Goal: Task Accomplishment & Management: Use online tool/utility

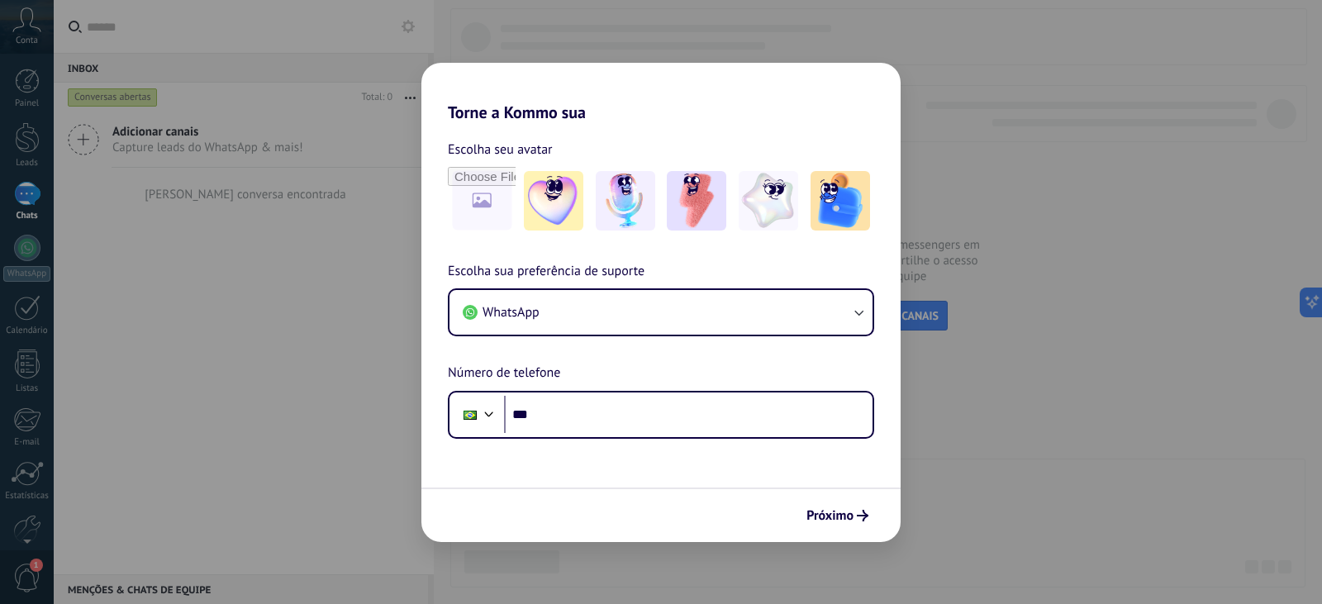
click at [759, 109] on h2 "Torne a Kommo sua" at bounding box center [661, 93] width 479 height 60
click at [949, 112] on div "Torne a Kommo sua Escolha seu avatar Escolha sua preferência de suporte WhatsAp…" at bounding box center [661, 302] width 1322 height 604
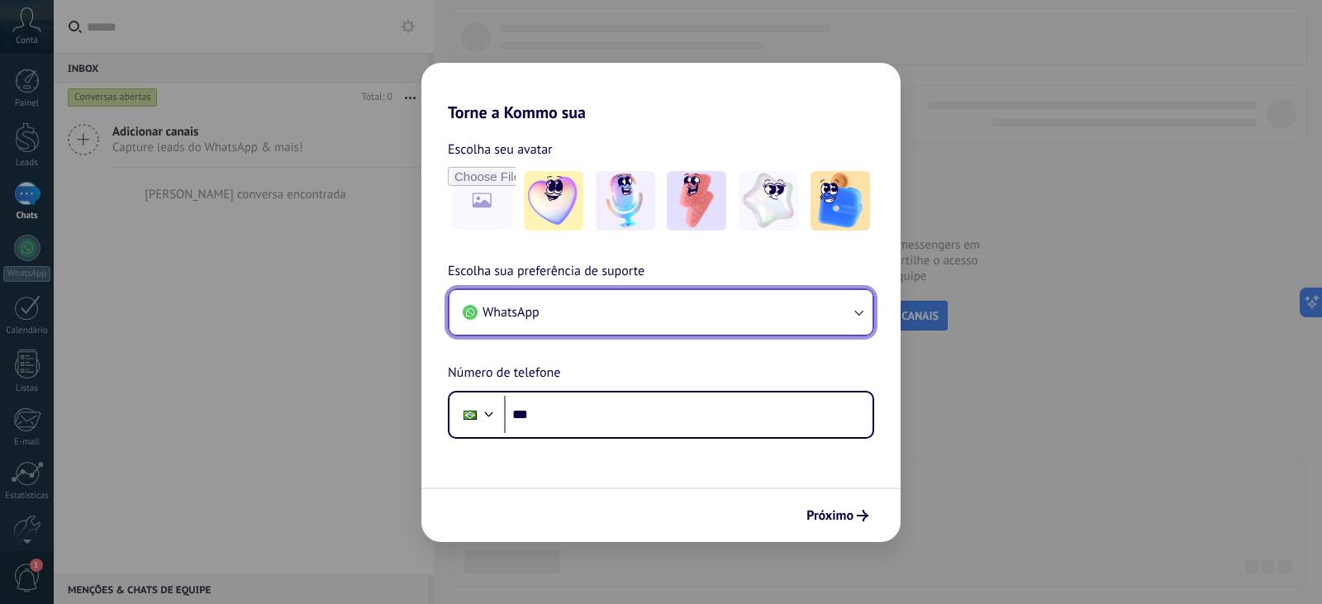
click at [582, 310] on button "WhatsApp" at bounding box center [661, 312] width 423 height 45
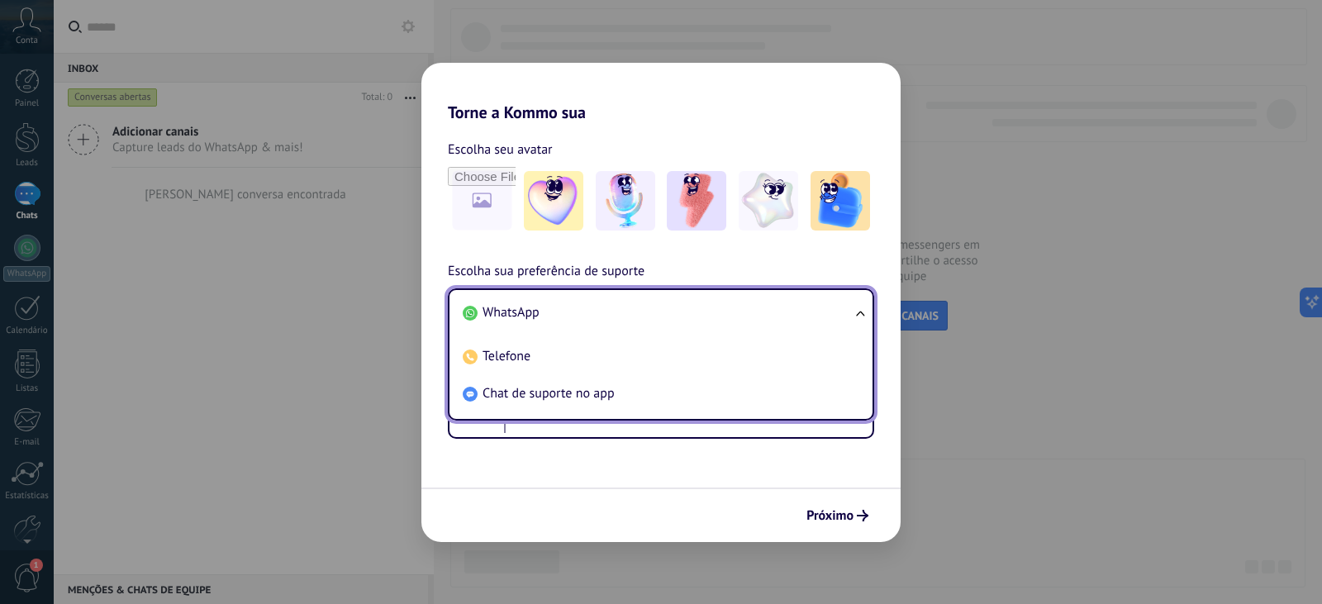
click at [582, 309] on li "WhatsApp" at bounding box center [657, 312] width 403 height 37
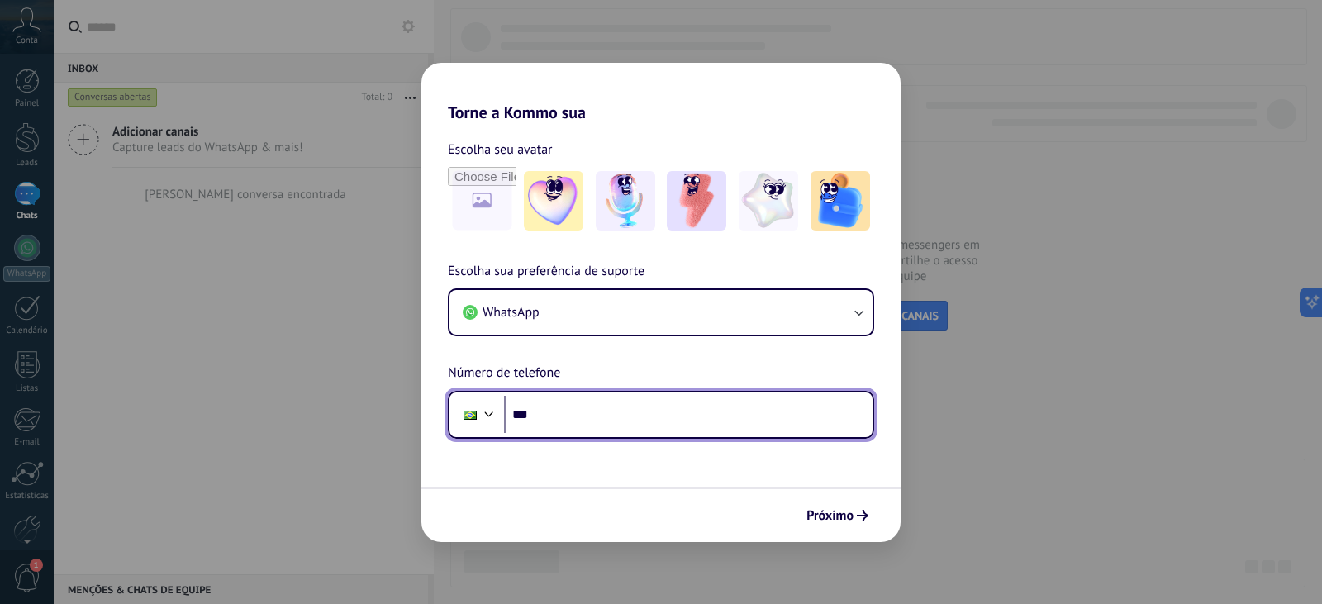
click at [561, 410] on input "***" at bounding box center [688, 415] width 369 height 38
type input "**********"
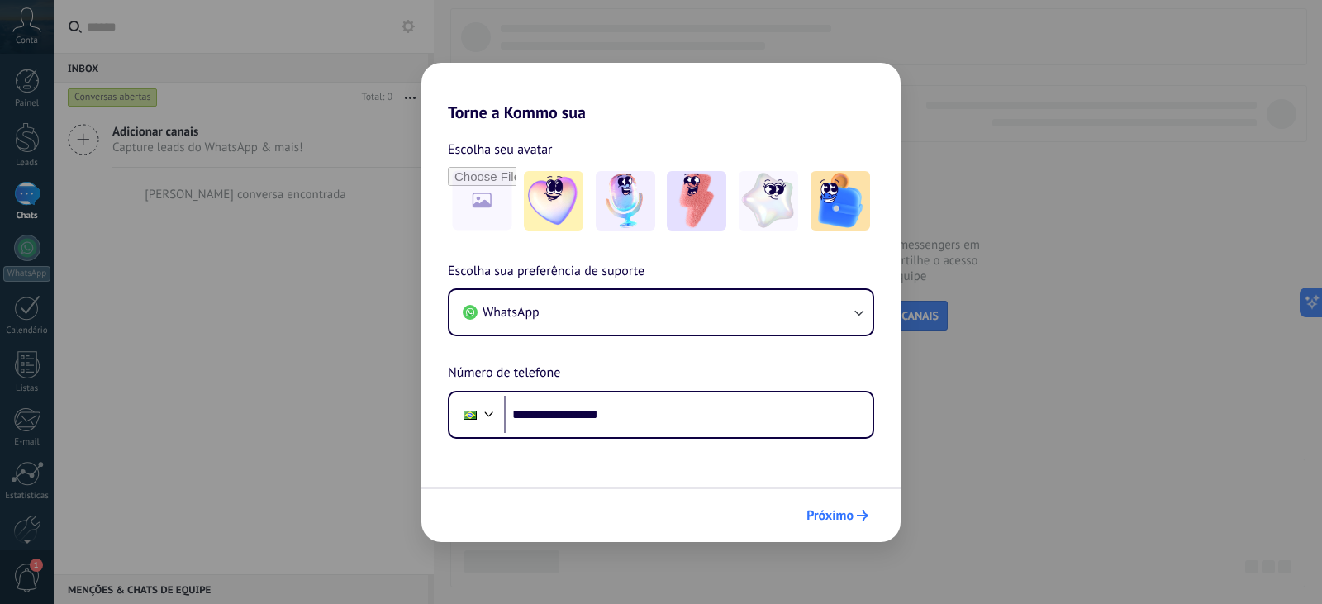
click at [831, 506] on button "Próximo" at bounding box center [837, 516] width 77 height 28
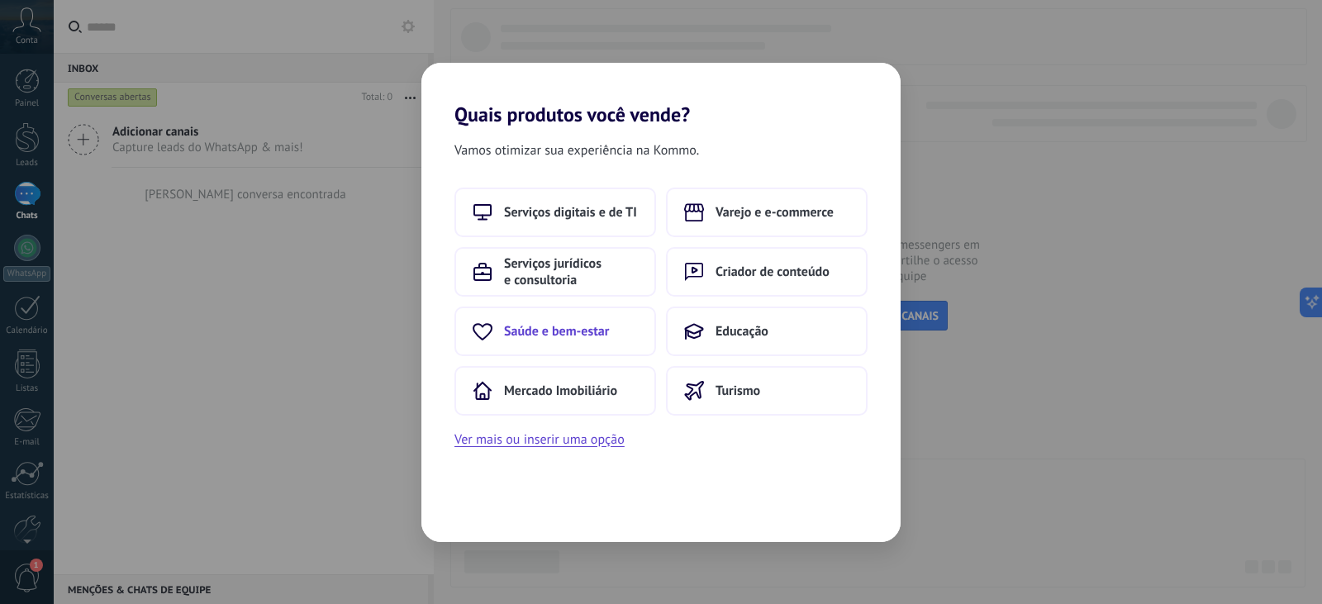
click at [579, 336] on span "Saúde e bem-estar" at bounding box center [556, 331] width 105 height 17
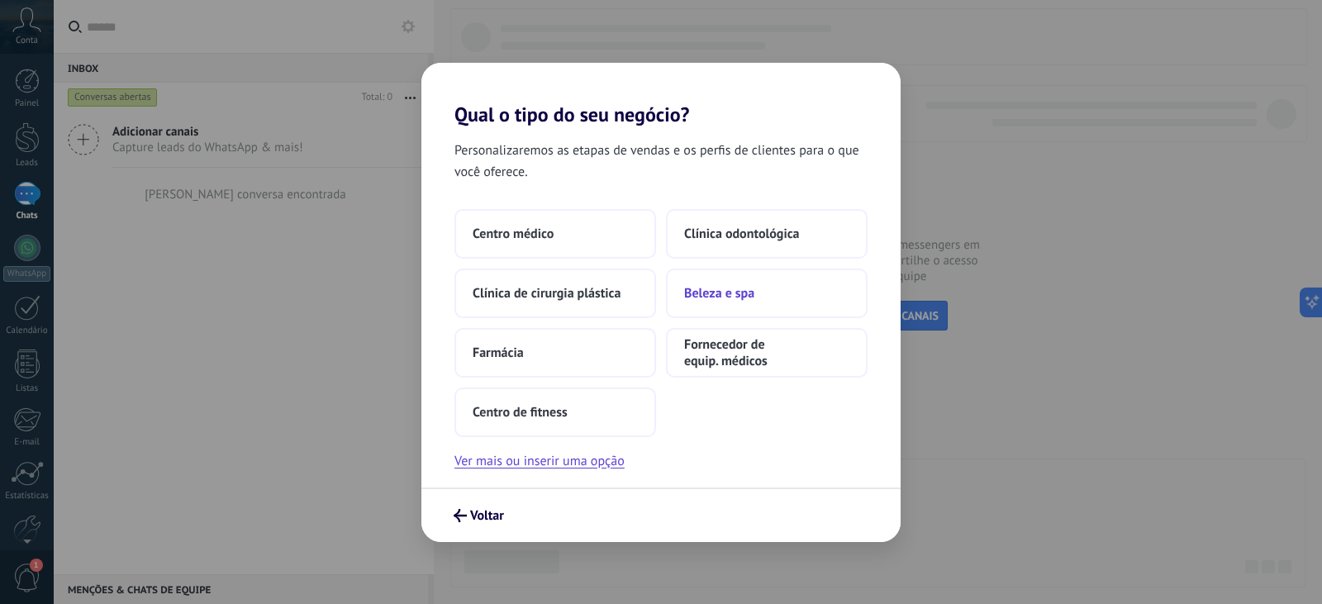
click at [737, 293] on span "Beleza e spa" at bounding box center [719, 293] width 70 height 17
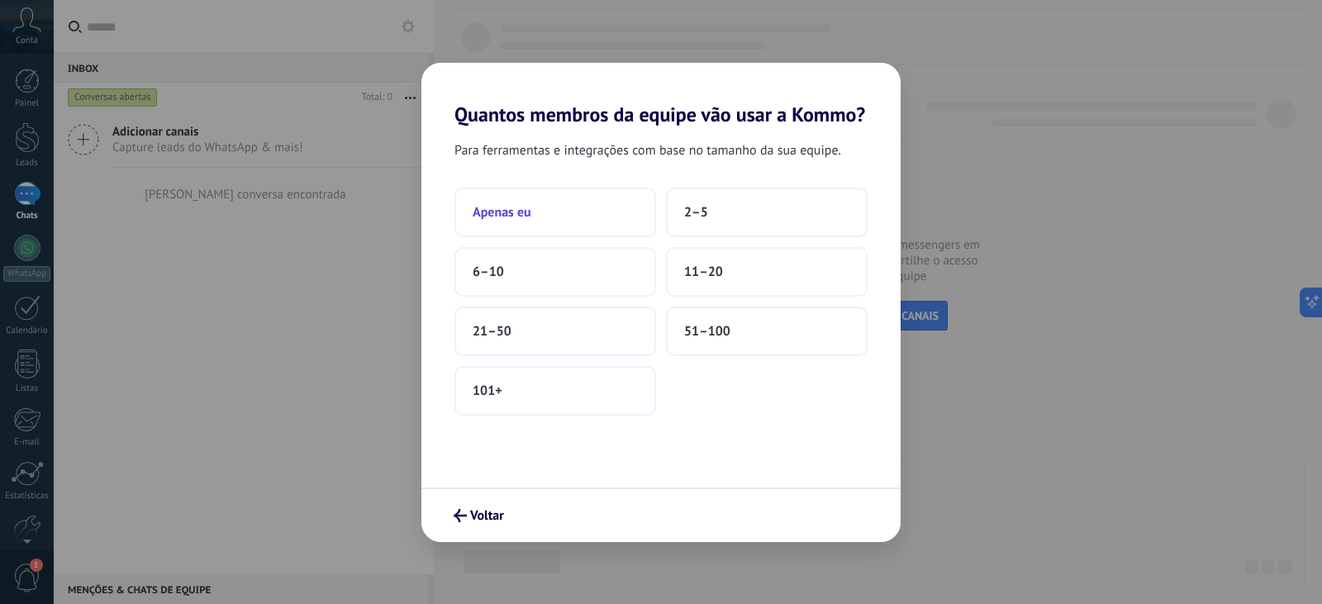
click at [530, 224] on button "Apenas eu" at bounding box center [556, 213] width 202 height 50
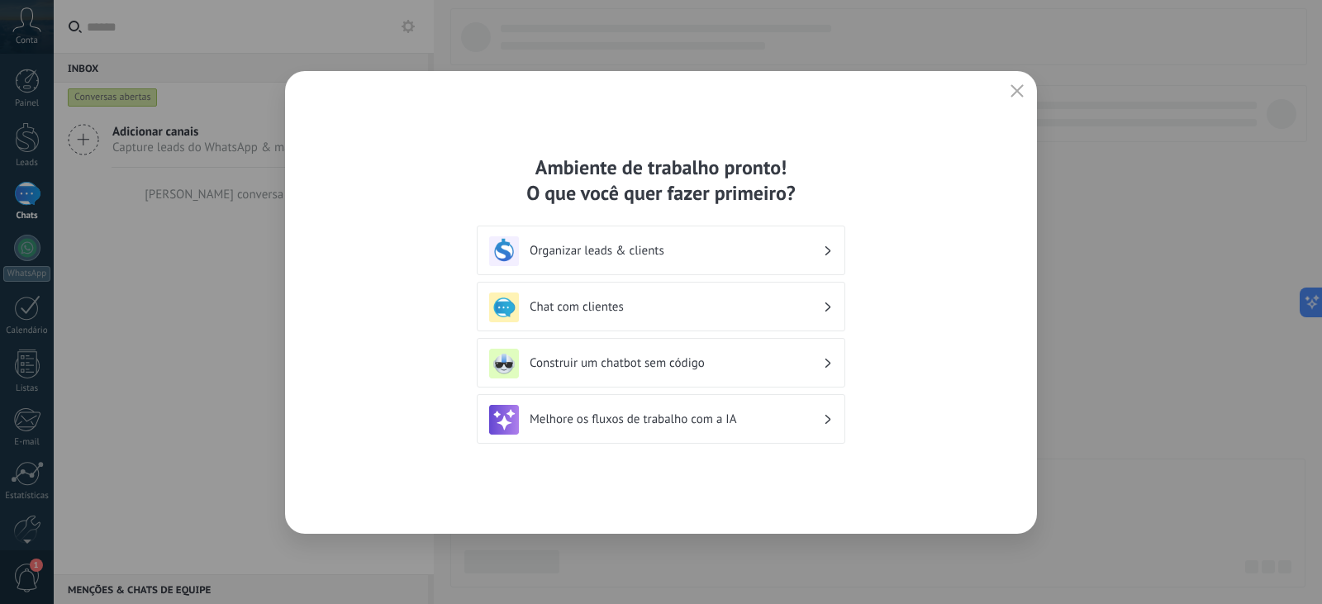
click at [1008, 85] on button "button" at bounding box center [1017, 91] width 21 height 23
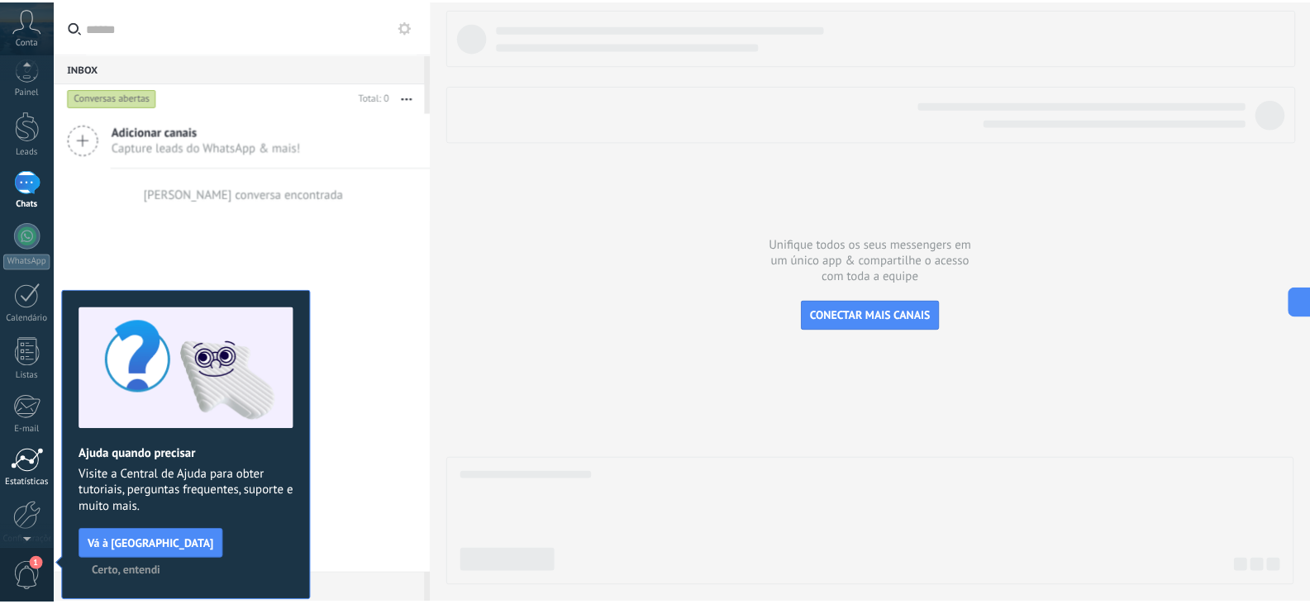
scroll to position [83, 0]
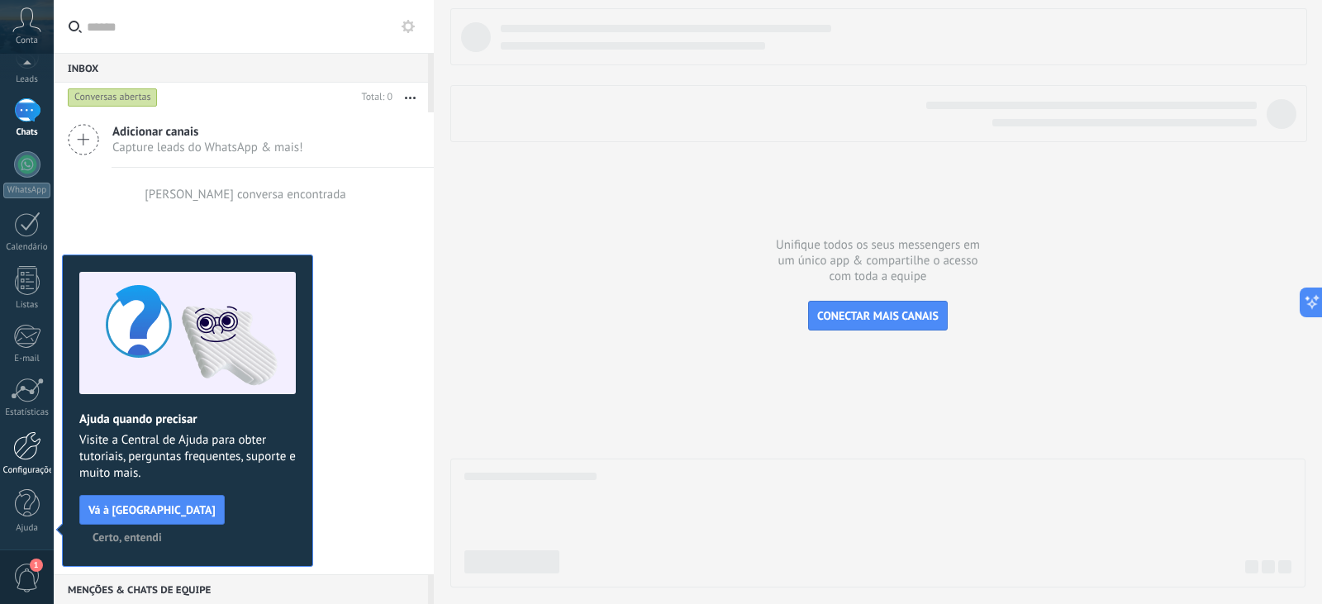
click at [36, 453] on div at bounding box center [27, 445] width 28 height 29
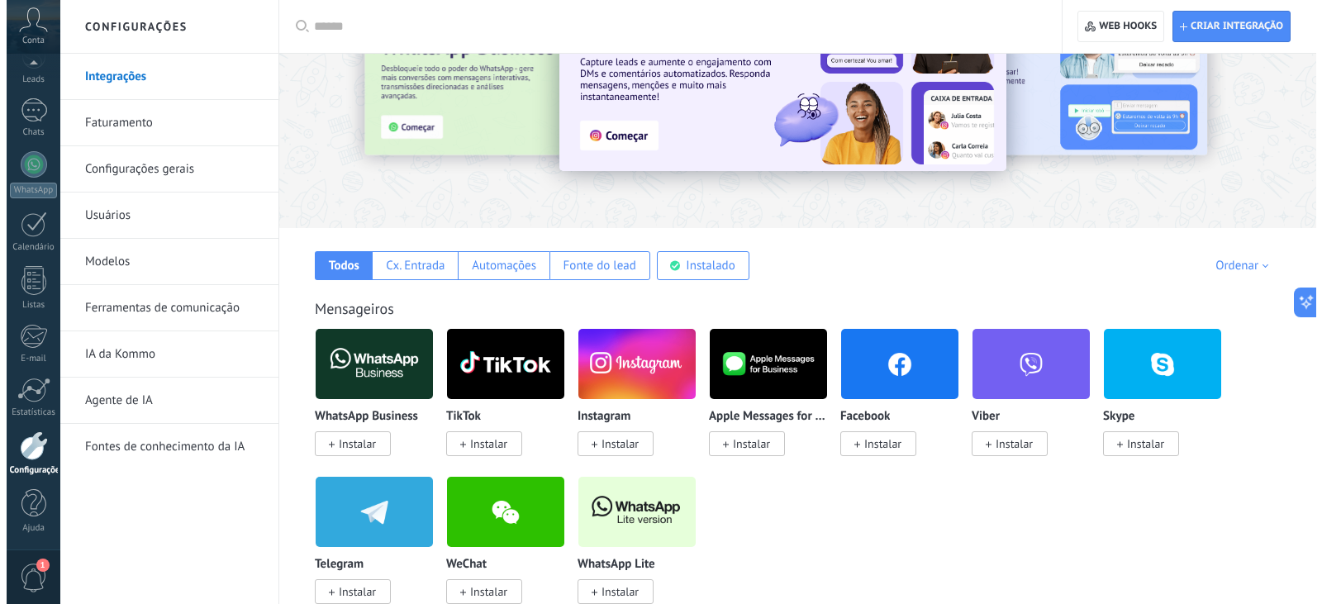
scroll to position [165, 0]
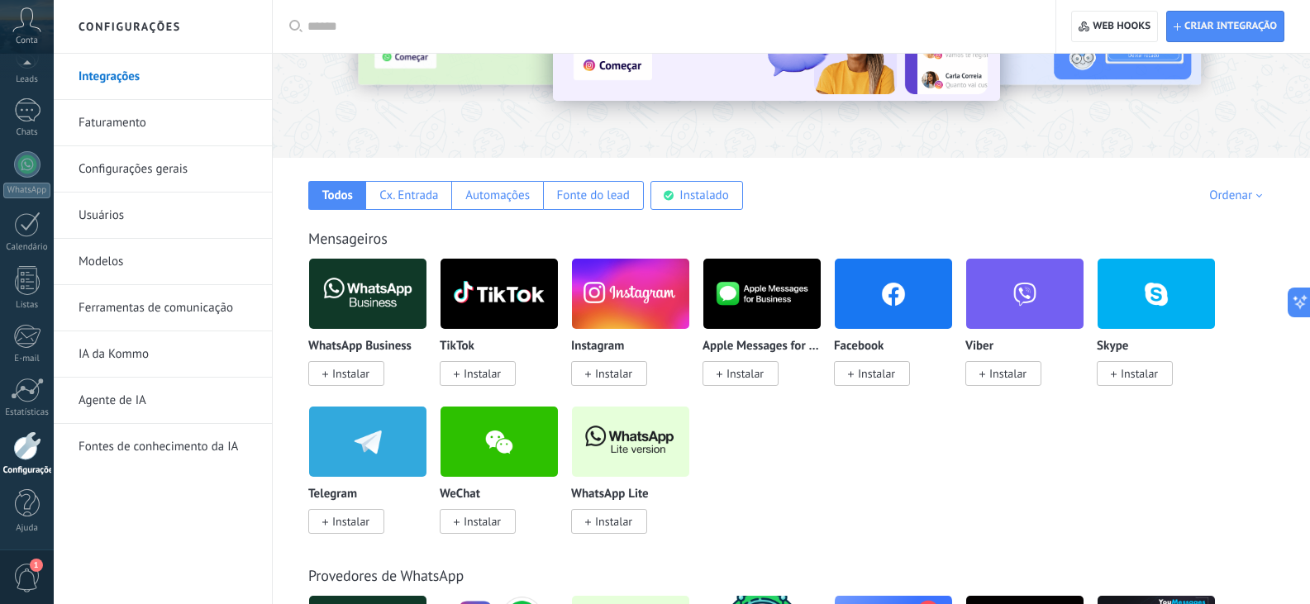
click at [388, 309] on img at bounding box center [367, 294] width 117 height 80
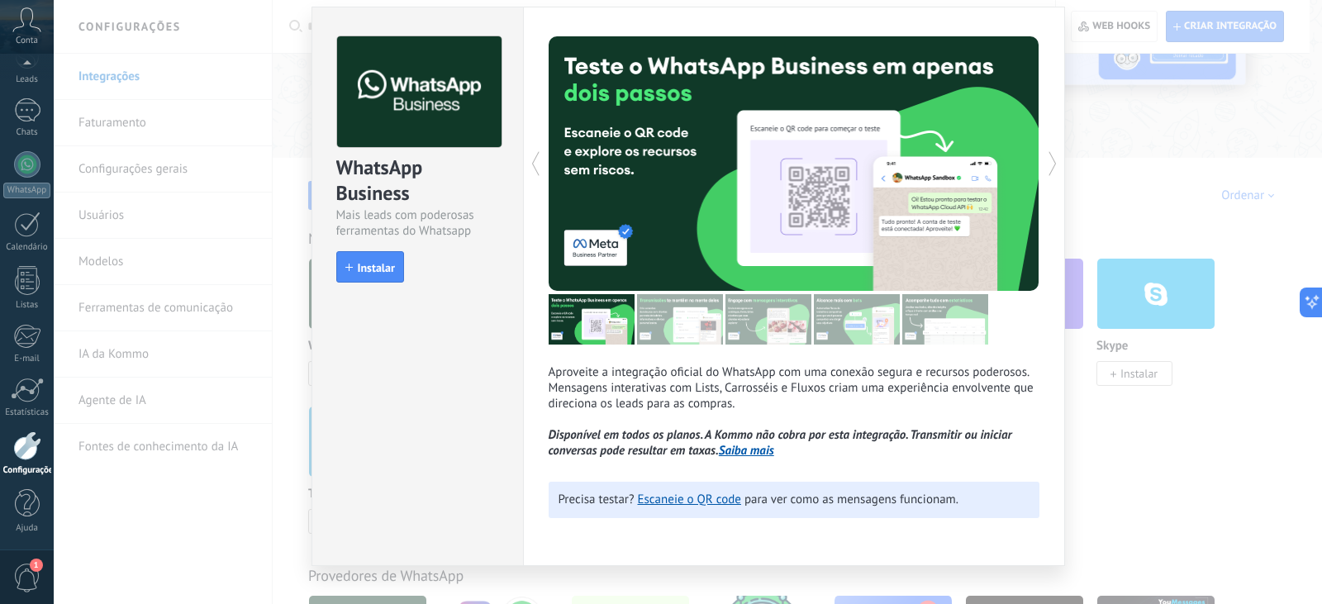
scroll to position [71, 0]
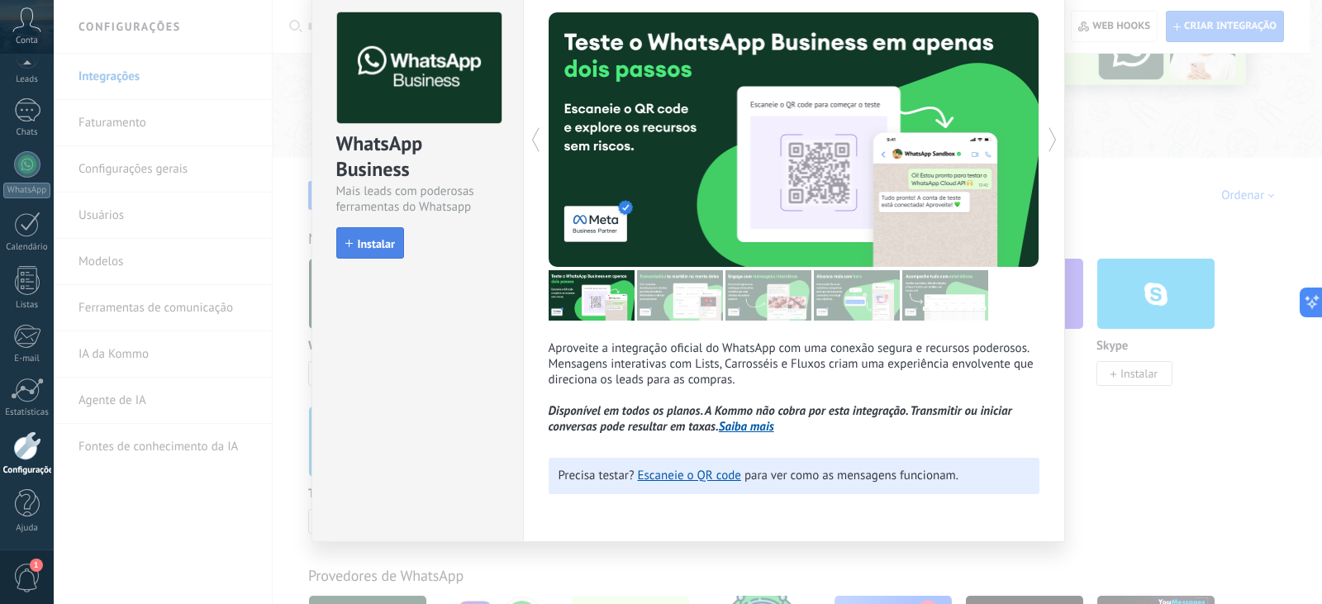
click at [381, 244] on span "Instalar" at bounding box center [376, 244] width 37 height 12
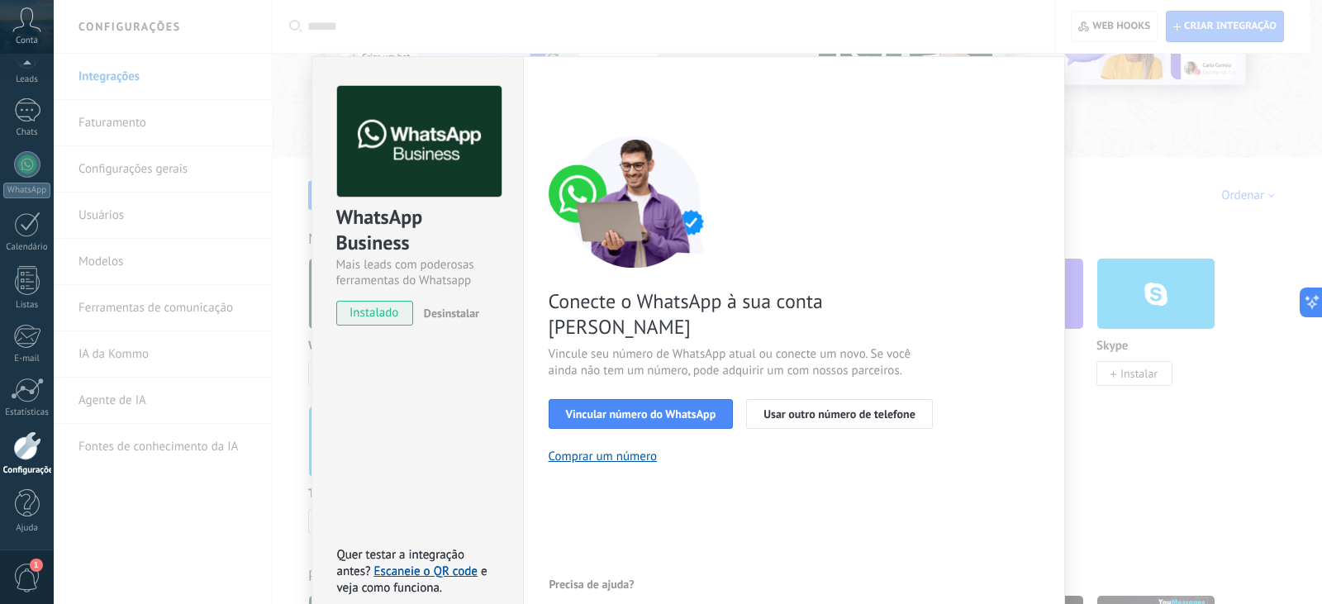
scroll to position [22, 0]
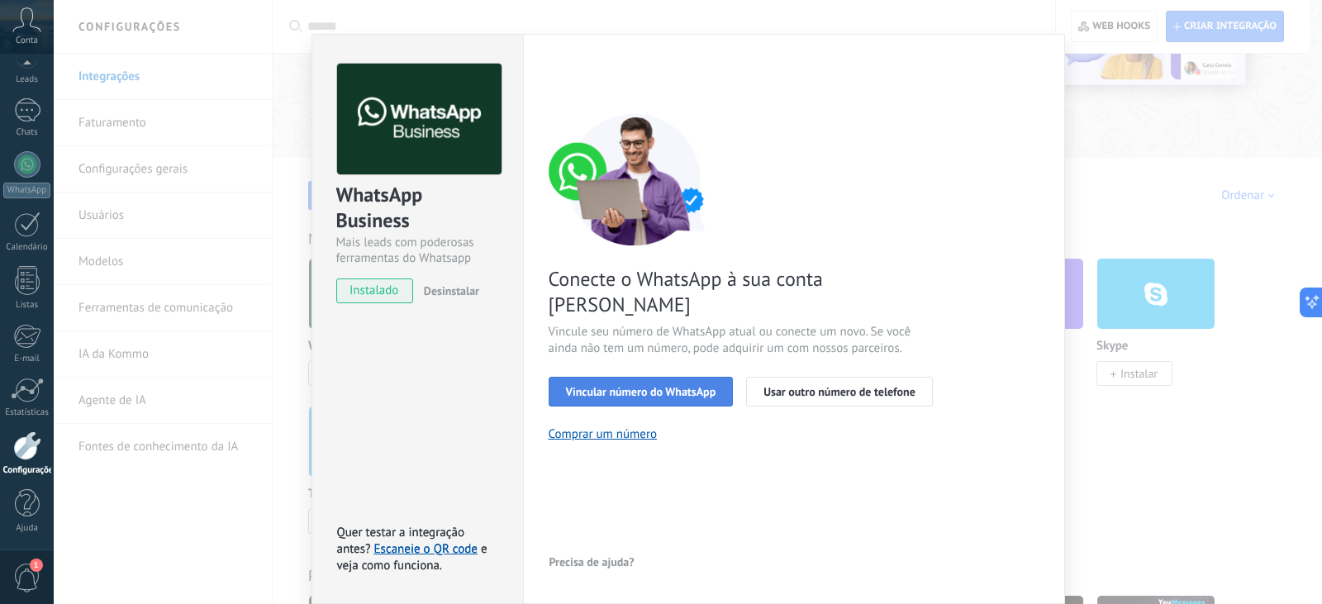
click at [669, 386] on span "Vincular número do WhatsApp" at bounding box center [641, 392] width 150 height 12
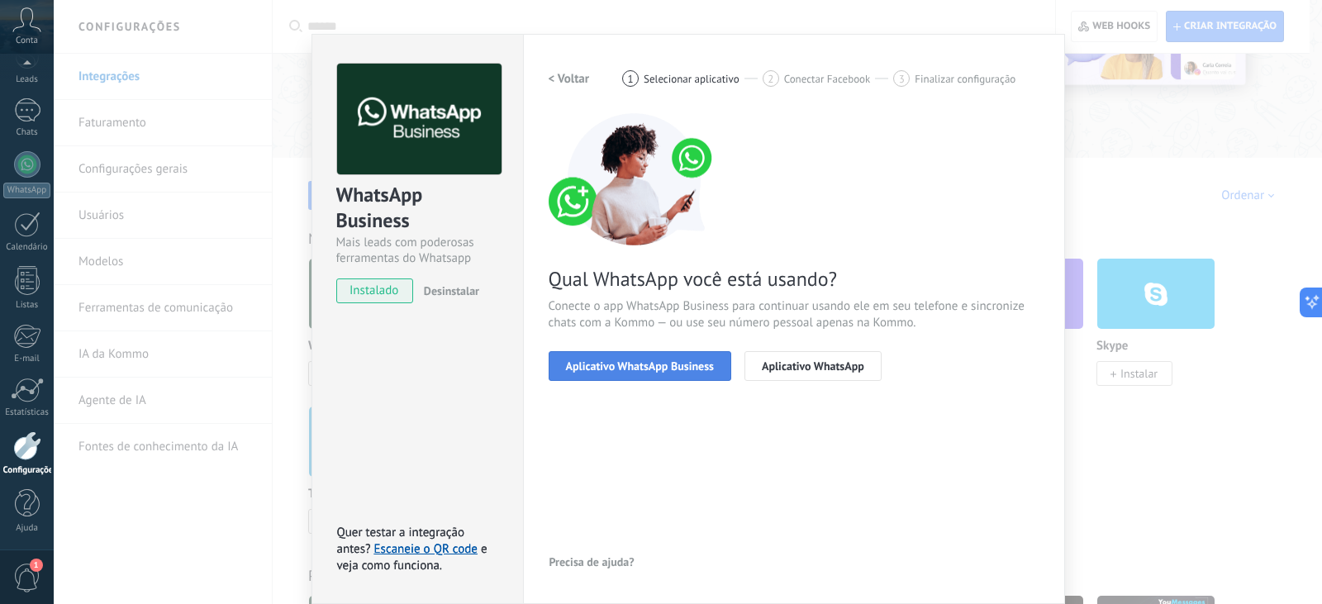
click at [646, 365] on span "Aplicativo WhatsApp Business" at bounding box center [640, 366] width 148 height 12
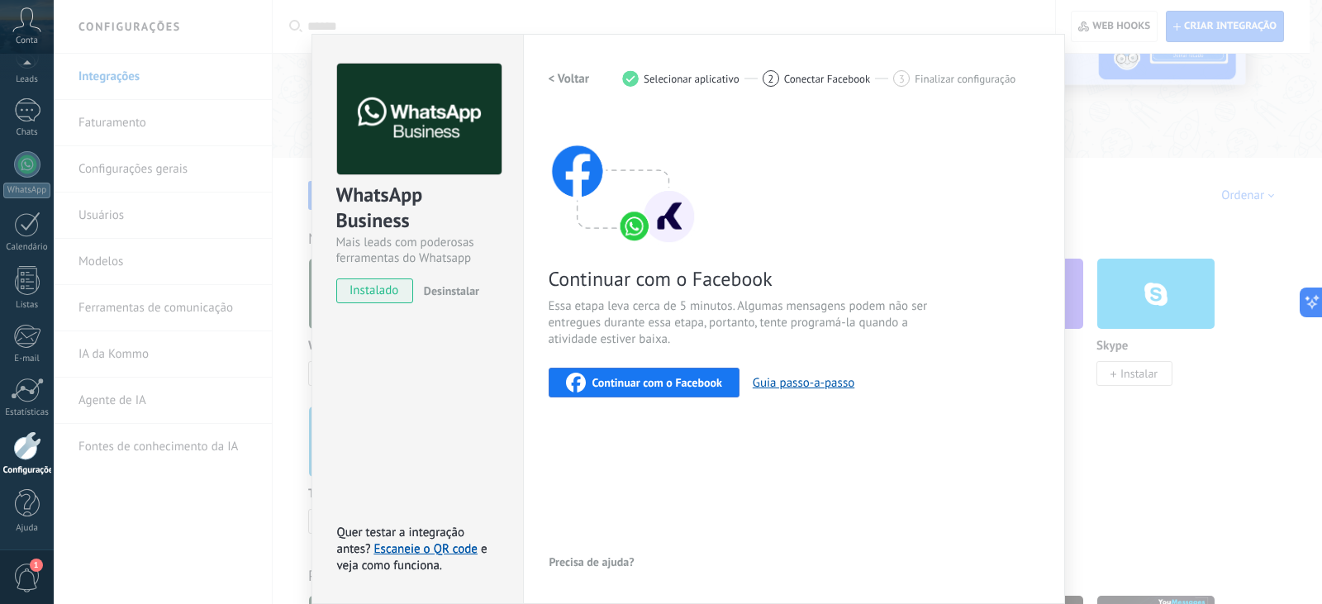
click at [674, 384] on span "Continuar com o Facebook" at bounding box center [658, 383] width 130 height 12
